Goal: Check status: Check status

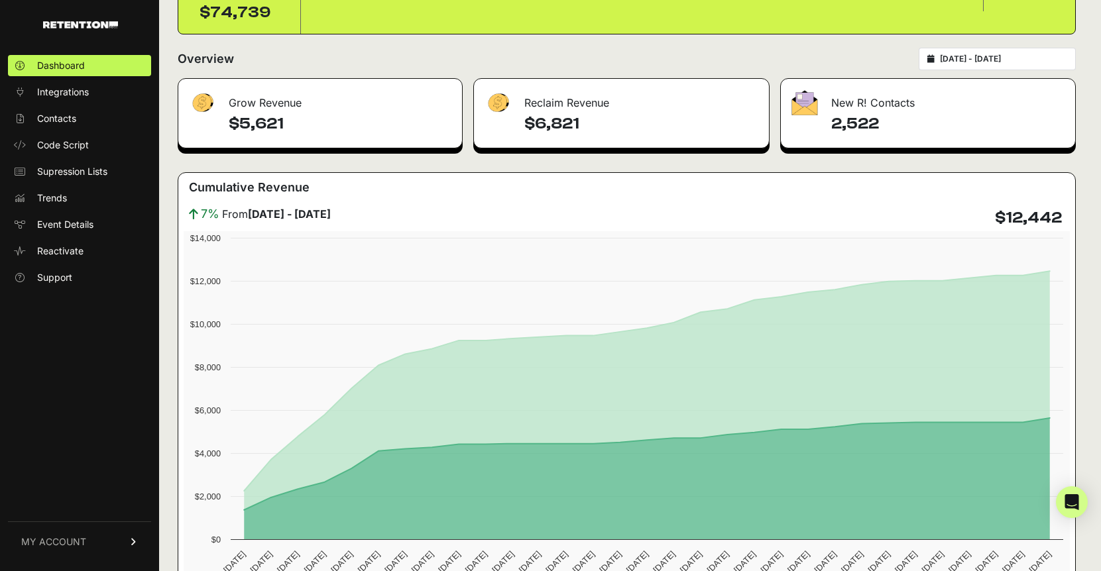
scroll to position [129, 0]
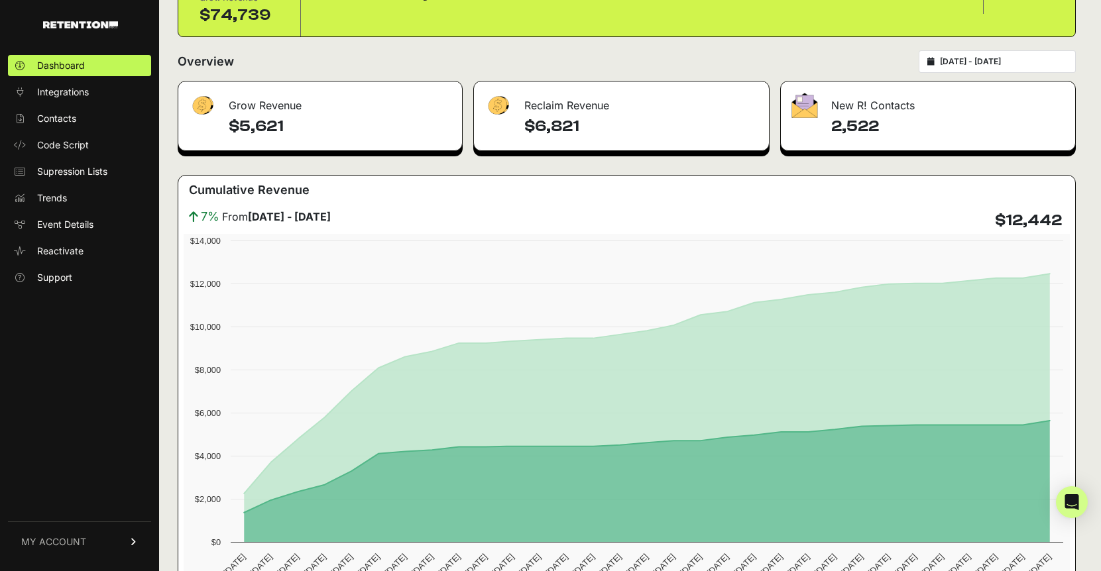
click at [1008, 61] on input "[DATE] - [DATE]" at bounding box center [1003, 61] width 127 height 11
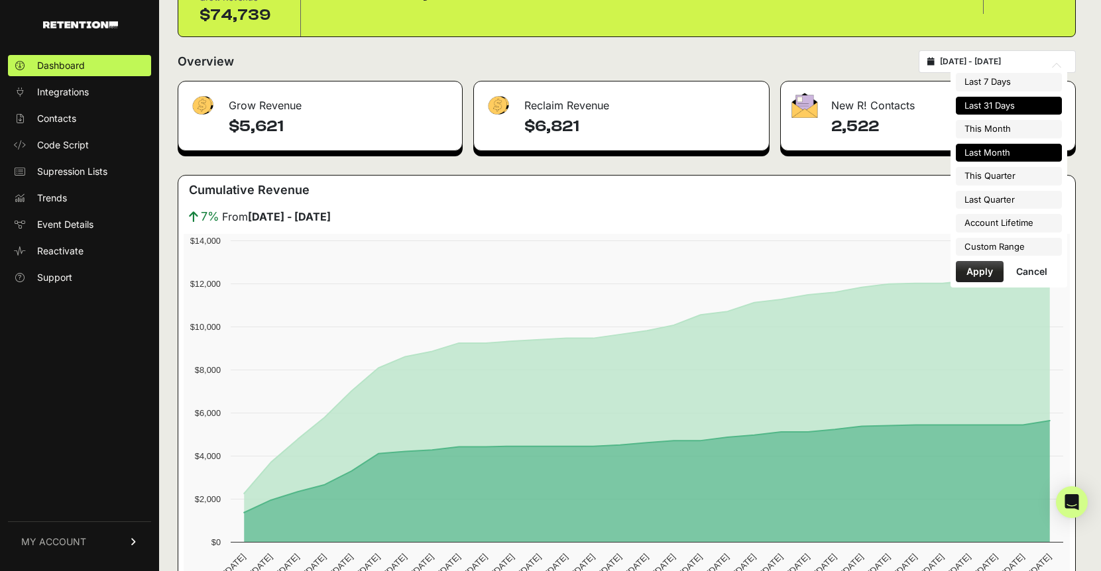
click at [992, 158] on li "Last Month" at bounding box center [1009, 153] width 106 height 19
type input "[DATE] - [DATE]"
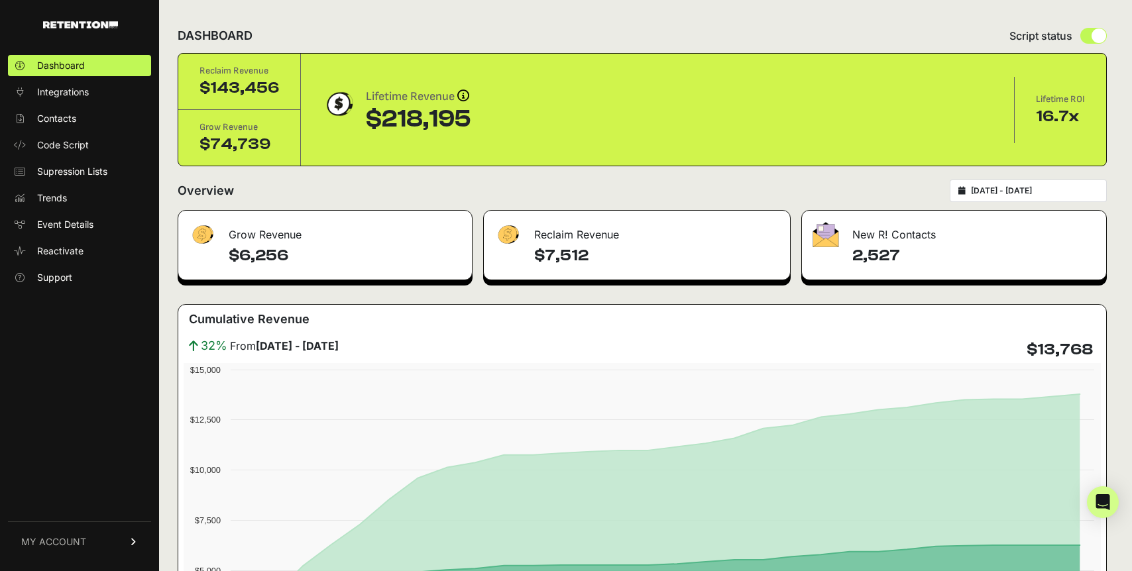
click at [995, 187] on input "[DATE] - [DATE]" at bounding box center [1034, 191] width 127 height 11
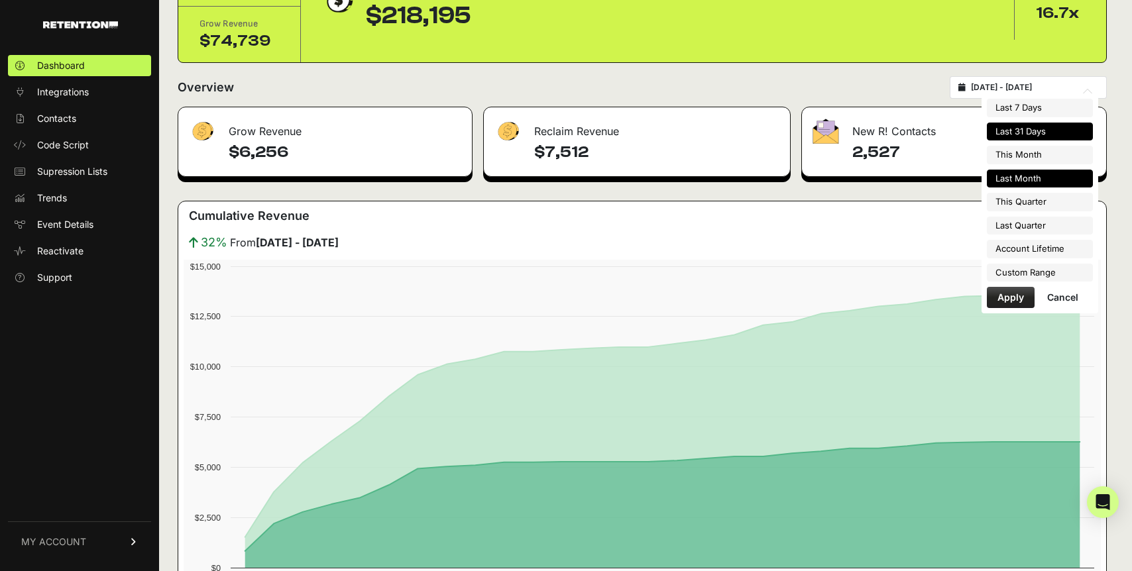
scroll to position [109, 0]
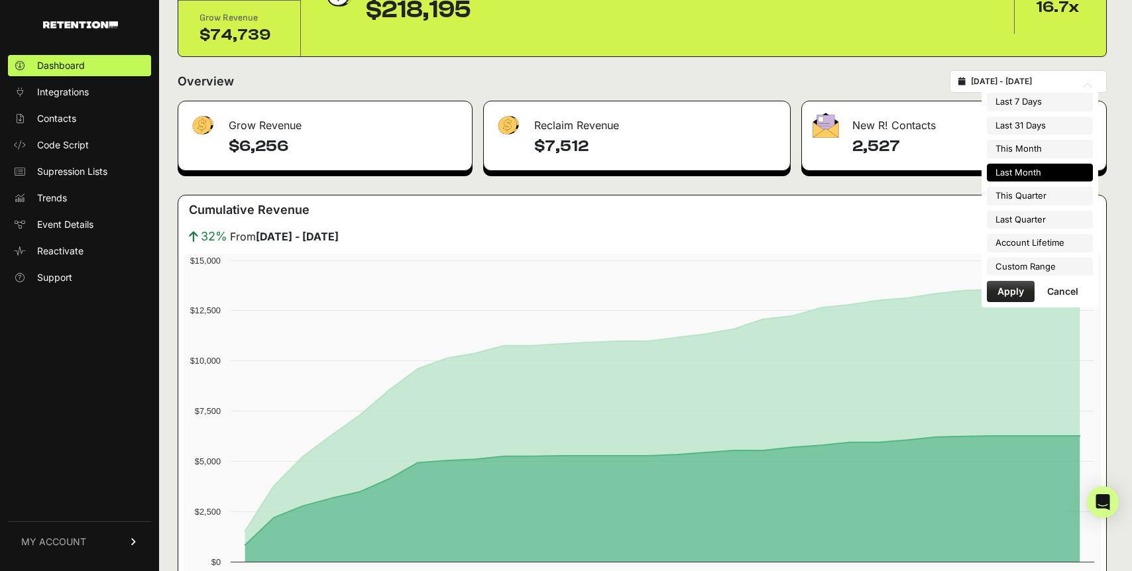
click at [1021, 292] on button "Apply" at bounding box center [1011, 291] width 48 height 21
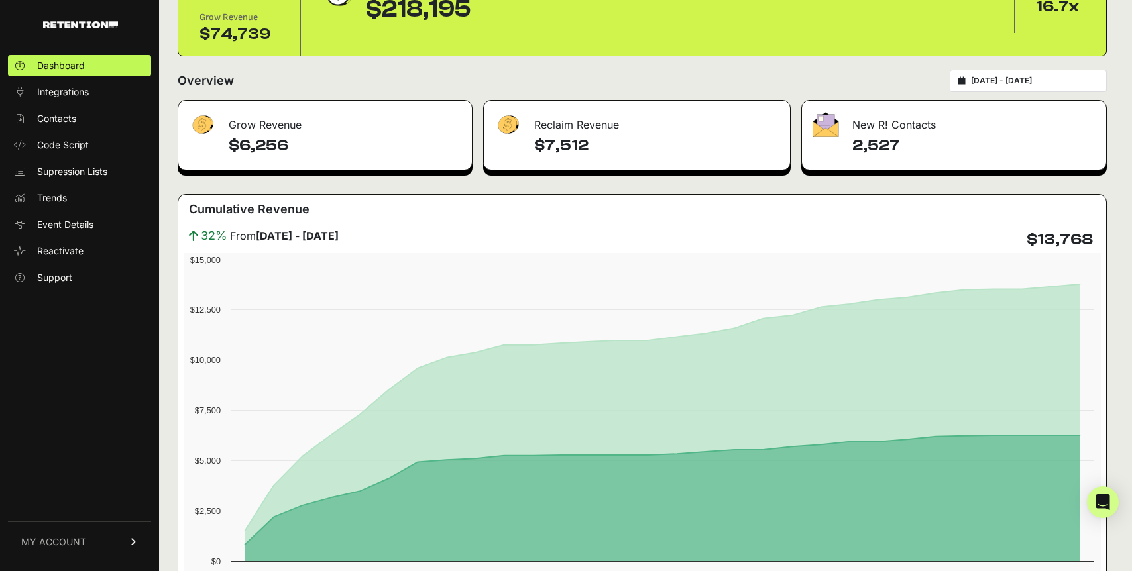
scroll to position [229, 0]
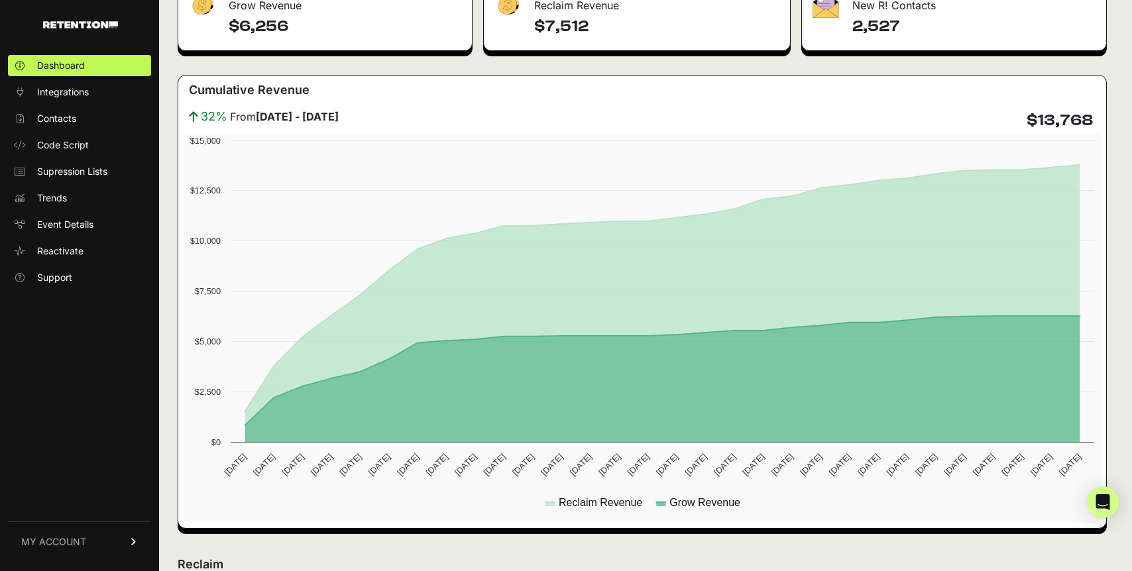
click at [1059, 121] on h4 "$13,768" at bounding box center [1060, 120] width 66 height 21
copy h4 "13,768"
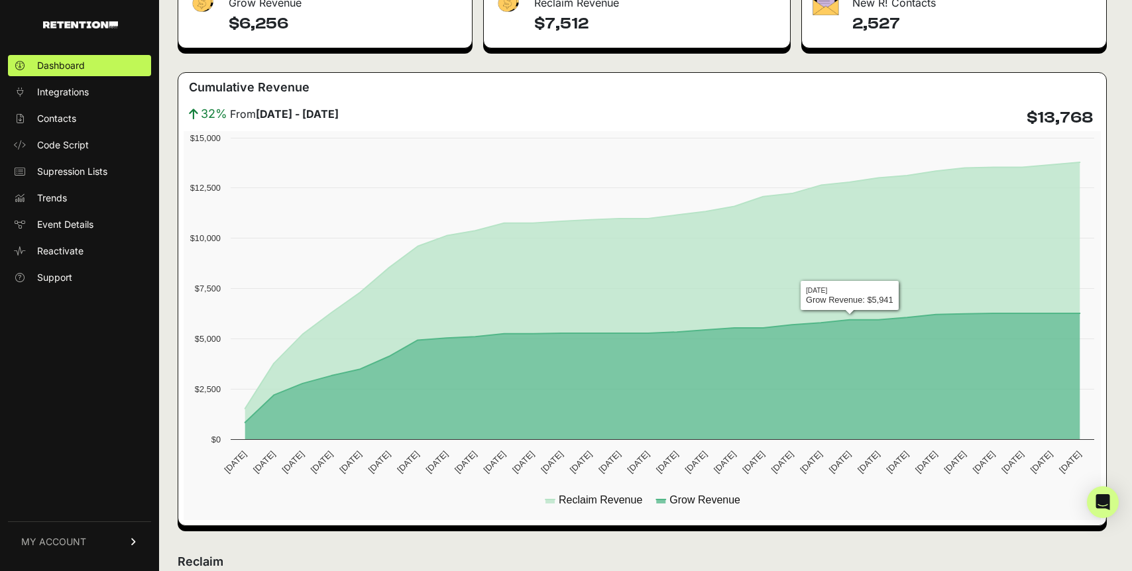
scroll to position [96, 0]
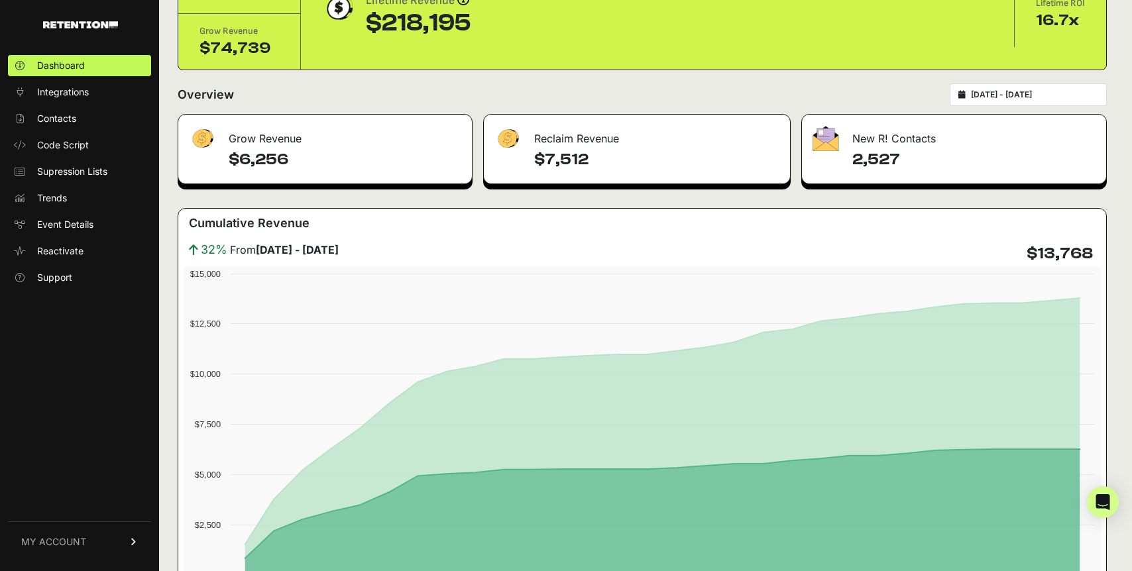
copy h4 "13,768"
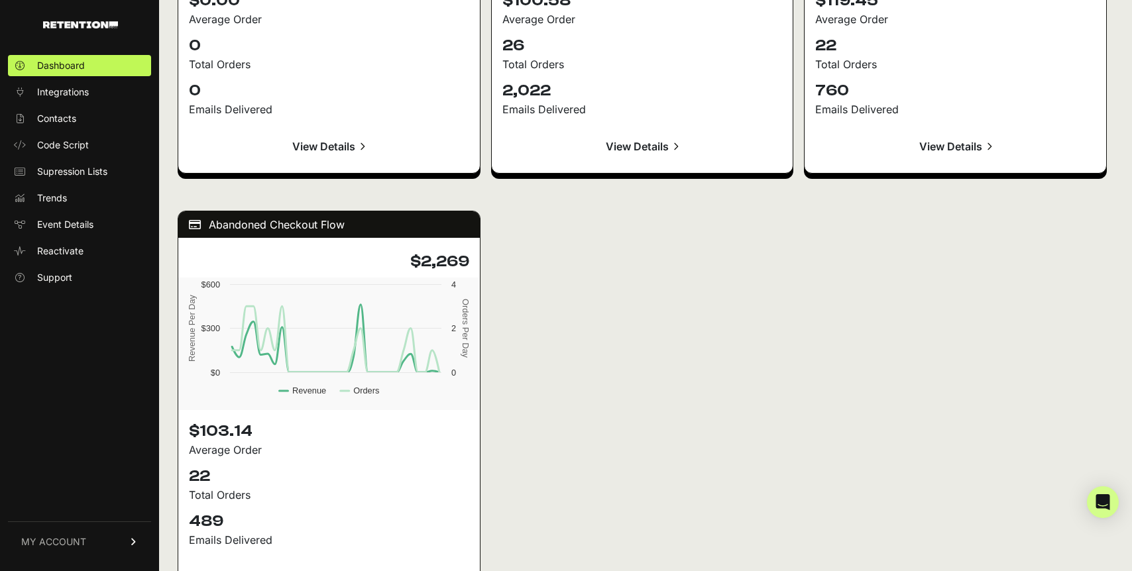
scroll to position [1528, 0]
